Goal: Obtain resource: Obtain resource

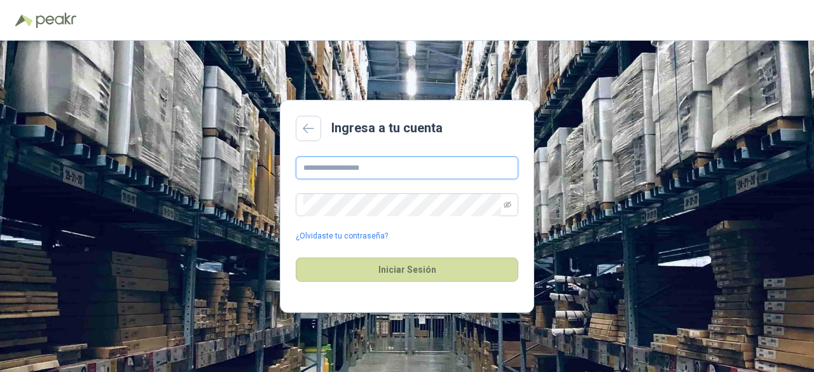
click at [416, 160] on input "text" at bounding box center [407, 168] width 223 height 23
paste input "**********"
type input "**********"
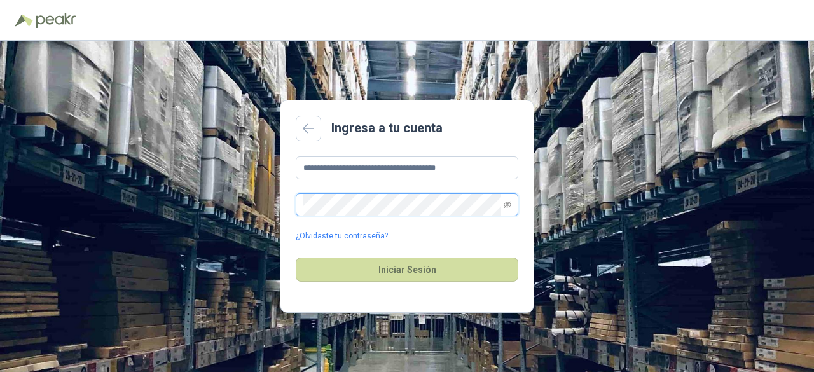
click at [296, 258] on button "Iniciar Sesión" at bounding box center [407, 270] width 223 height 24
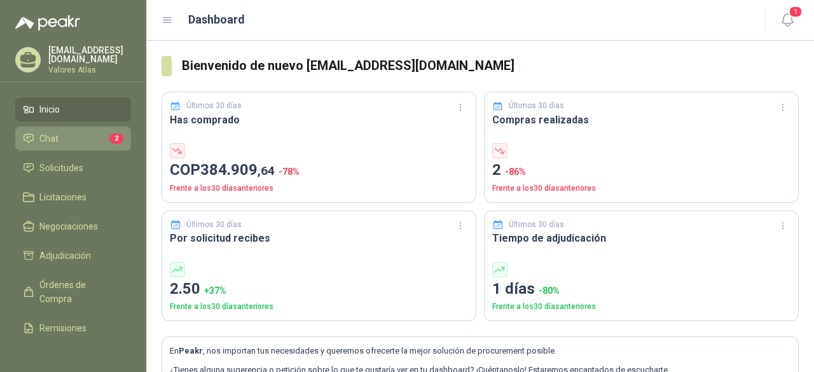
click at [65, 137] on li "Chat 2" at bounding box center [73, 139] width 101 height 14
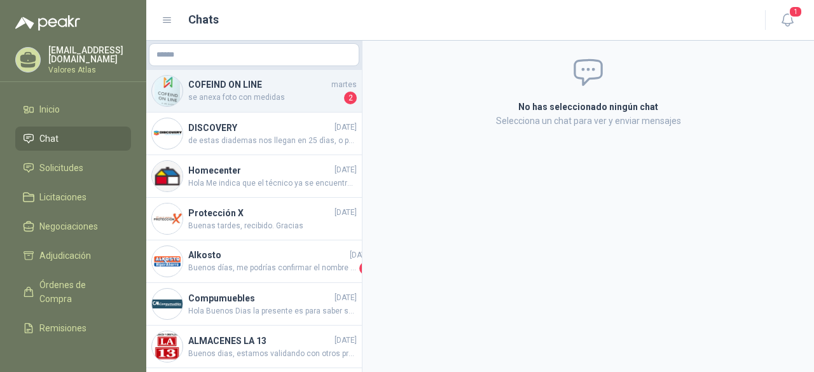
click at [286, 106] on div "COFEIND ON LINE martes se anexa foto con medidas 2" at bounding box center [254, 91] width 216 height 43
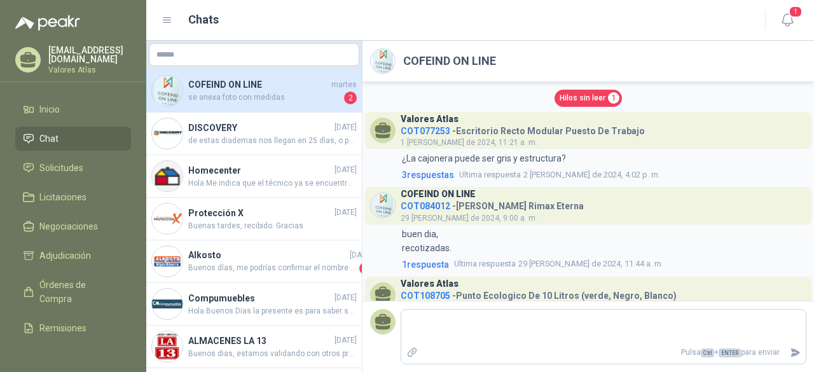
scroll to position [477, 0]
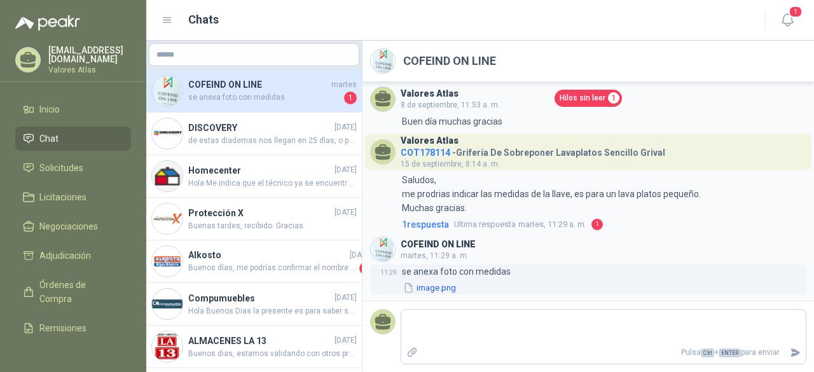
click at [447, 287] on button "image.png" at bounding box center [429, 287] width 55 height 13
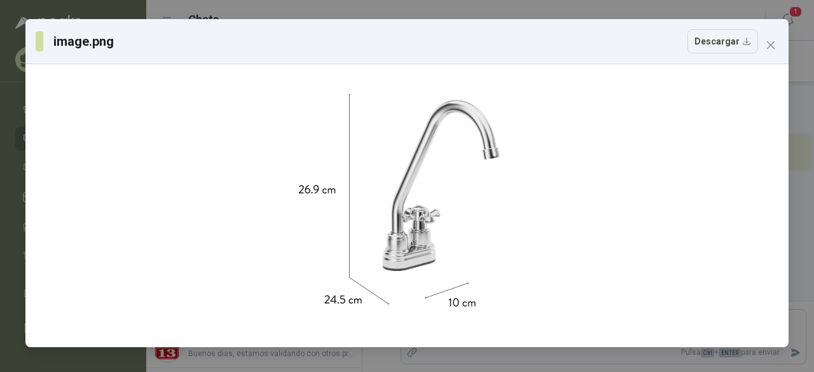
click at [760, 40] on div "image.png Descargar" at bounding box center [407, 41] width 743 height 24
click at [774, 44] on icon "close" at bounding box center [771, 45] width 10 height 10
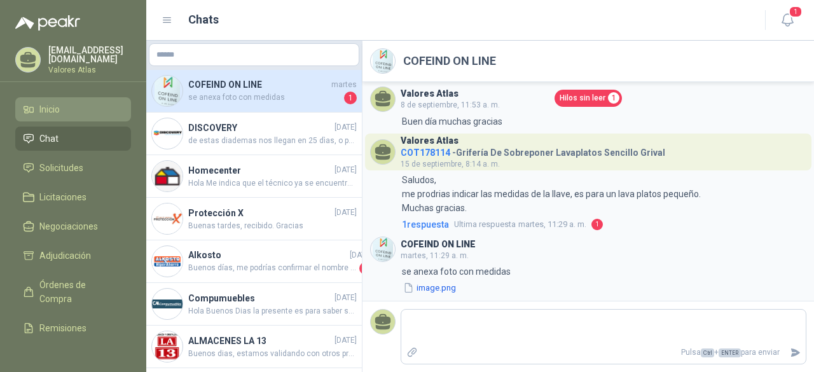
click at [66, 109] on li "Inicio" at bounding box center [73, 109] width 101 height 14
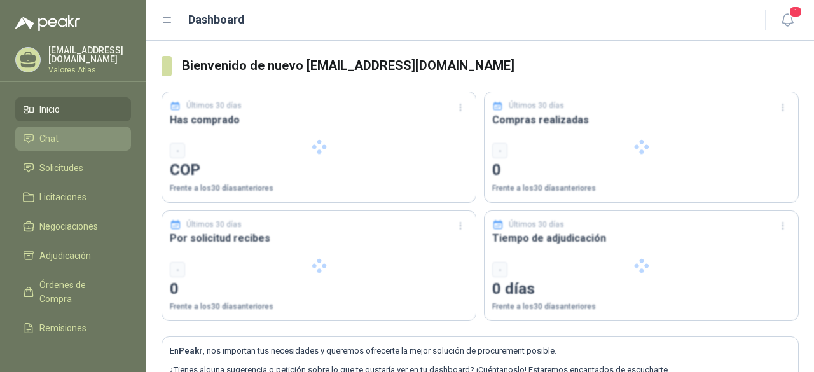
click at [76, 127] on link "Chat" at bounding box center [73, 139] width 116 height 24
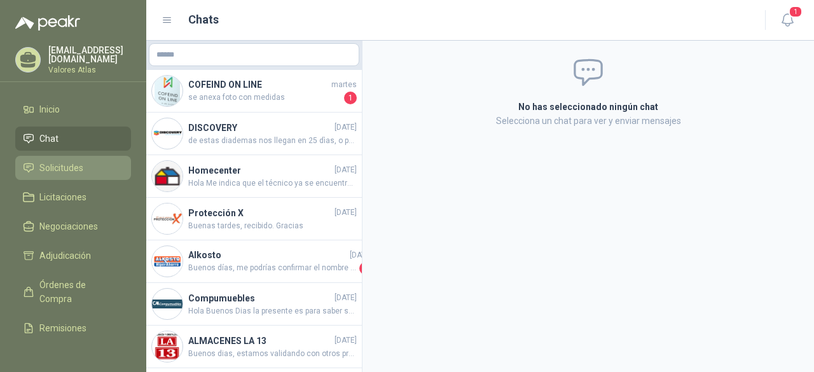
click at [80, 169] on span "Solicitudes" at bounding box center [61, 168] width 44 height 14
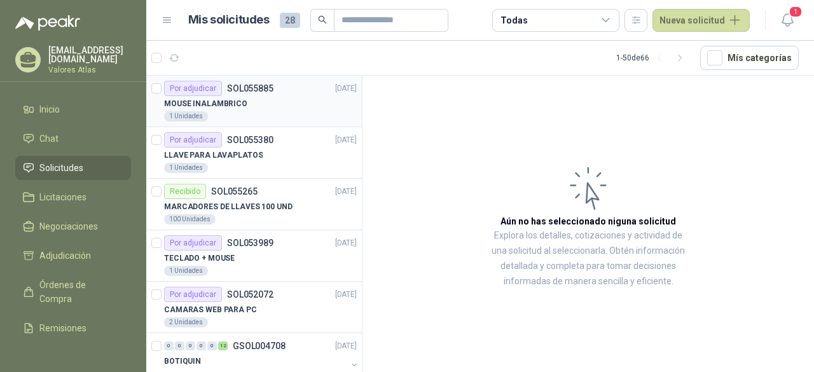
click at [264, 114] on div "1 Unidades" at bounding box center [260, 116] width 193 height 10
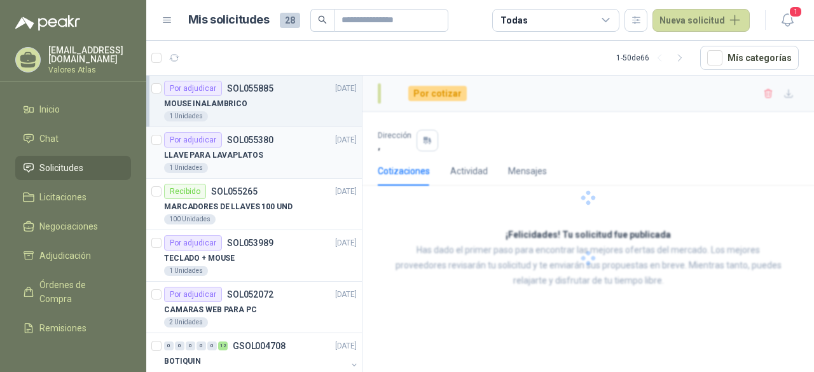
click at [258, 164] on div "1 Unidades" at bounding box center [260, 168] width 193 height 10
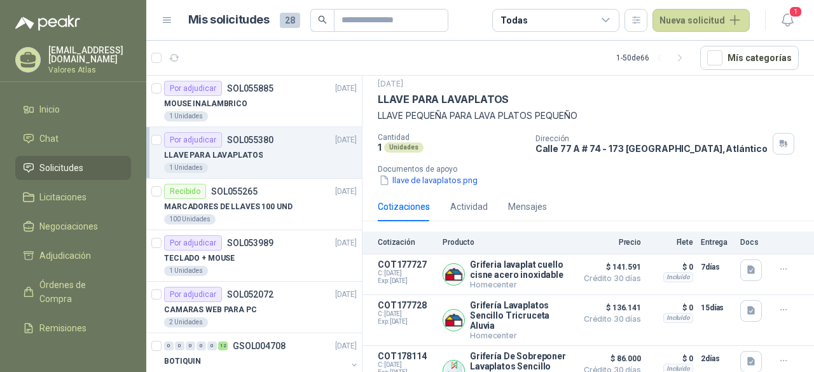
scroll to position [70, 0]
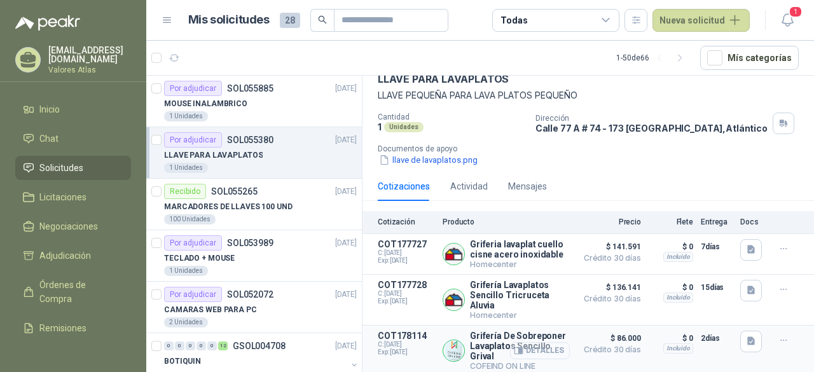
click at [528, 342] on button "Detalles" at bounding box center [540, 350] width 60 height 17
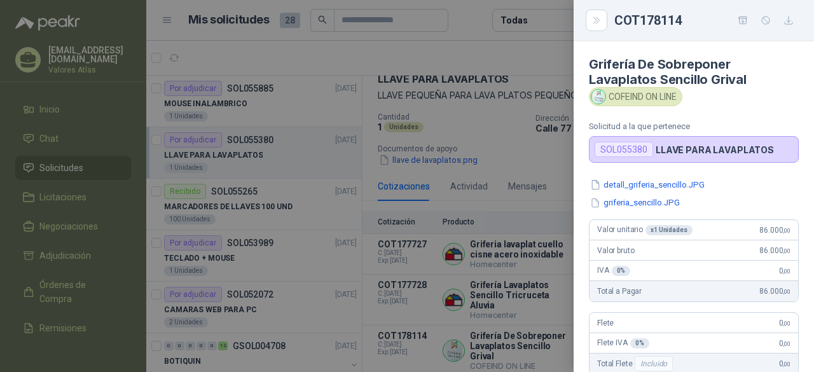
scroll to position [351, 0]
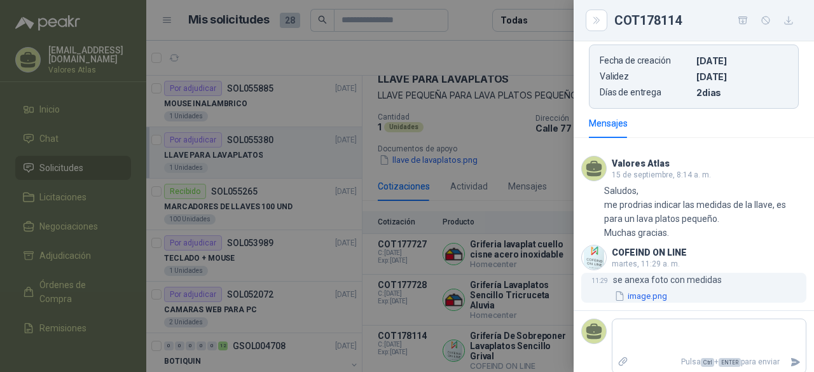
click at [641, 291] on button "image.png" at bounding box center [640, 296] width 55 height 13
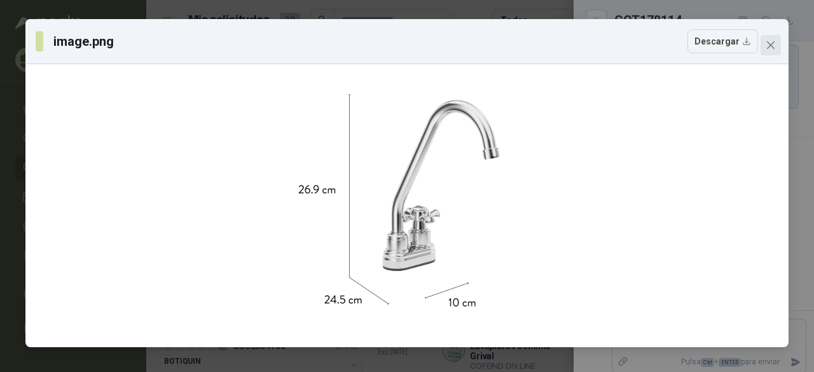
click at [772, 48] on icon "close" at bounding box center [771, 45] width 10 height 10
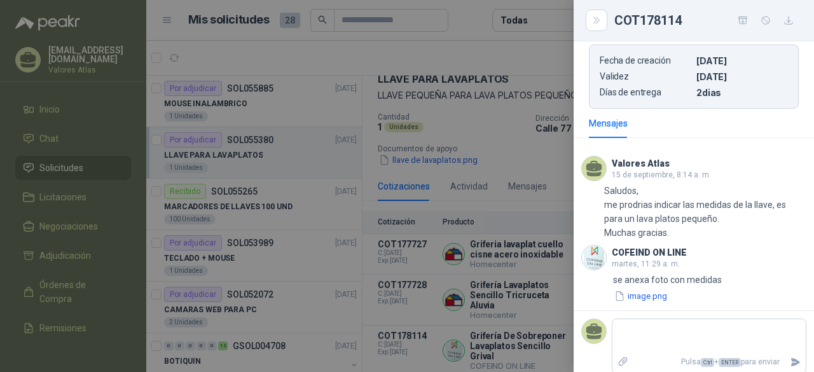
click at [456, 130] on div at bounding box center [407, 186] width 814 height 372
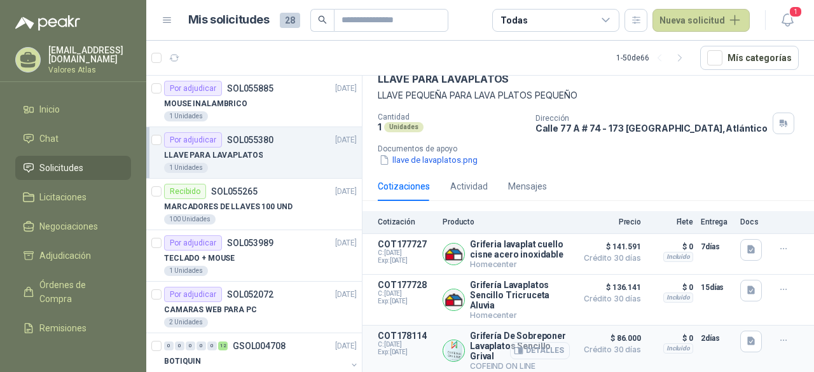
click at [533, 345] on button "Detalles" at bounding box center [540, 350] width 60 height 17
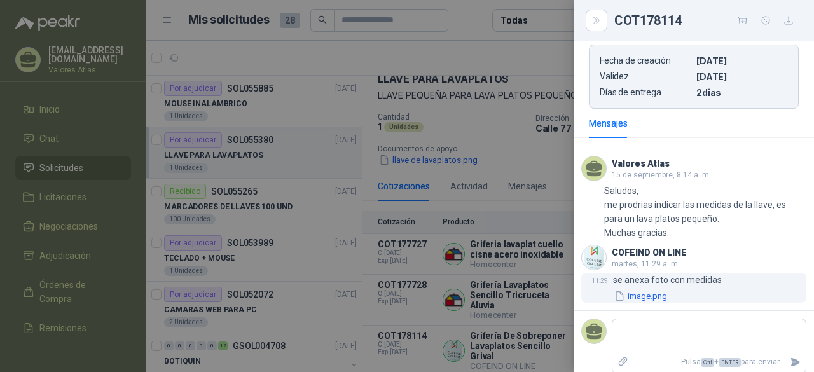
click at [646, 296] on button "image.png" at bounding box center [640, 296] width 55 height 13
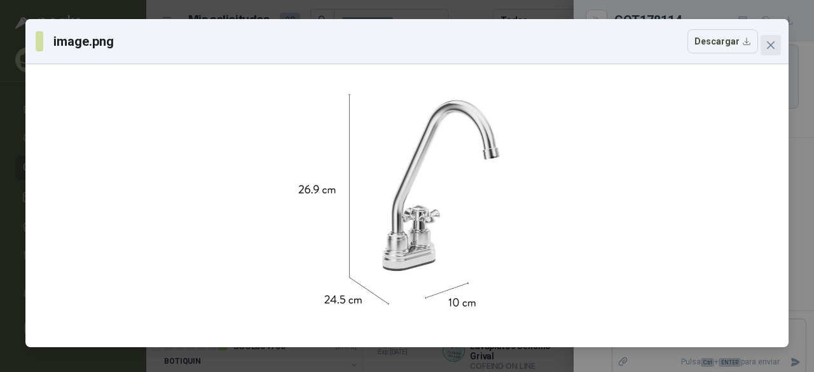
click at [767, 49] on icon "close" at bounding box center [771, 45] width 10 height 10
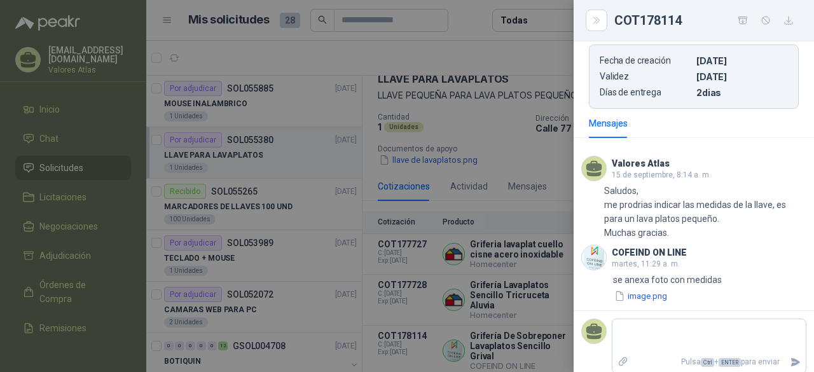
click at [525, 155] on div at bounding box center [407, 186] width 814 height 372
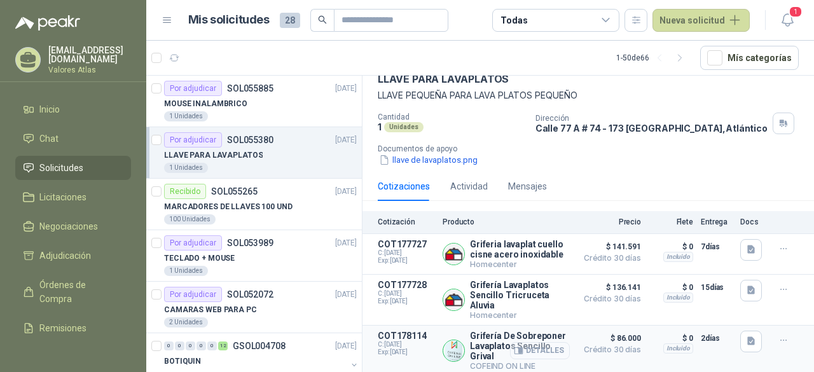
click at [513, 342] on button "Detalles" at bounding box center [540, 350] width 60 height 17
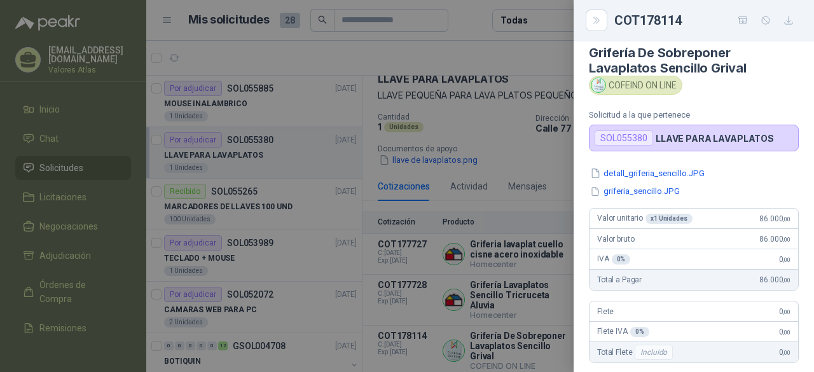
scroll to position [0, 0]
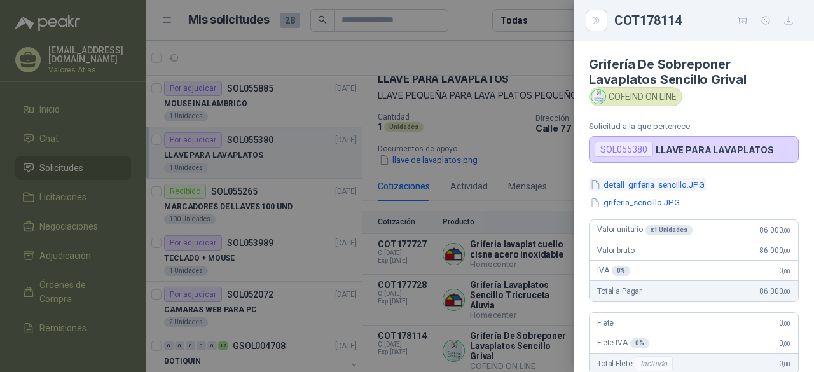
click at [623, 181] on button "detall_griferia_sencillo.JPG" at bounding box center [647, 184] width 117 height 13
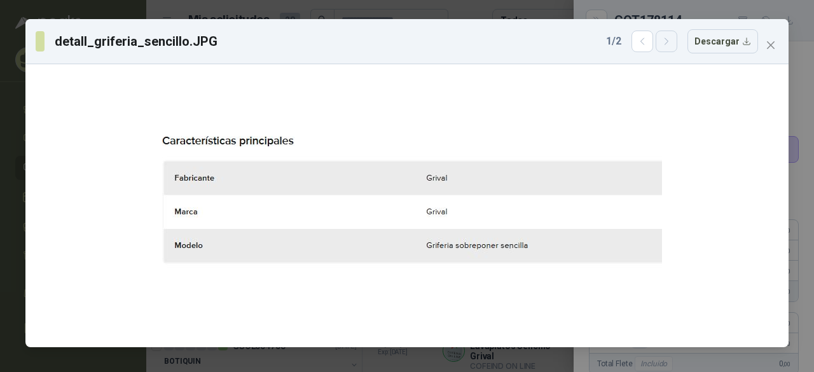
click at [668, 45] on icon "button" at bounding box center [667, 41] width 11 height 11
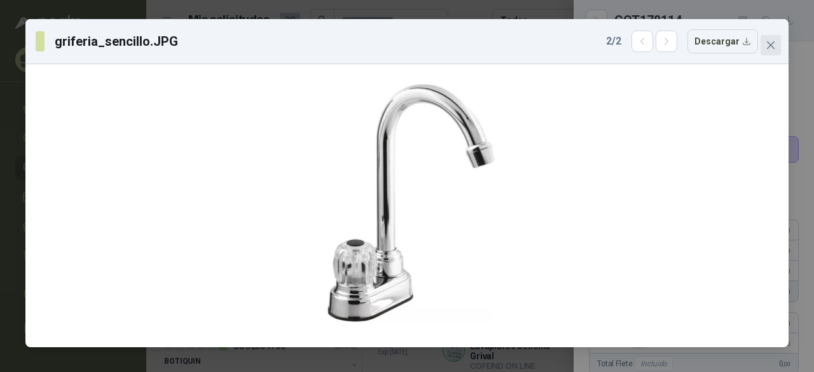
click at [769, 53] on button "Close" at bounding box center [771, 45] width 20 height 20
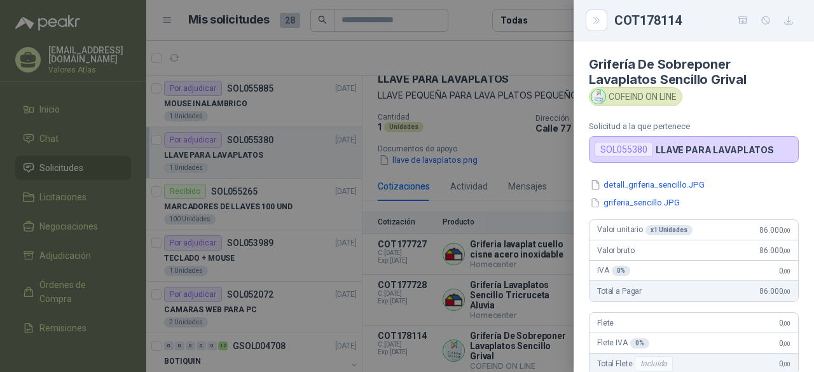
click at [490, 99] on div at bounding box center [407, 186] width 814 height 372
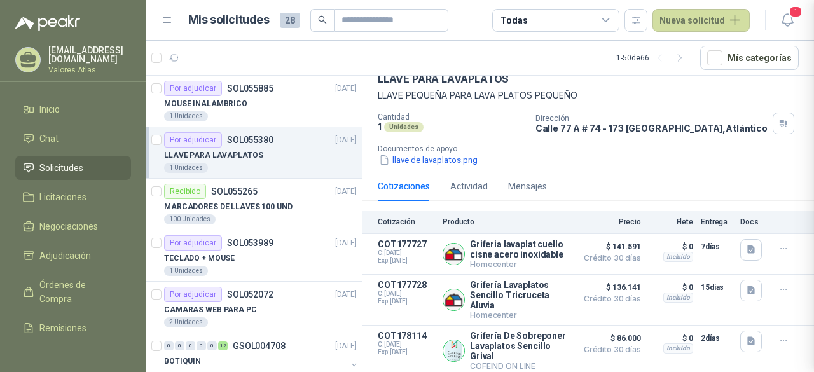
scroll to position [358, 0]
